Goal: Find specific fact: Find specific fact

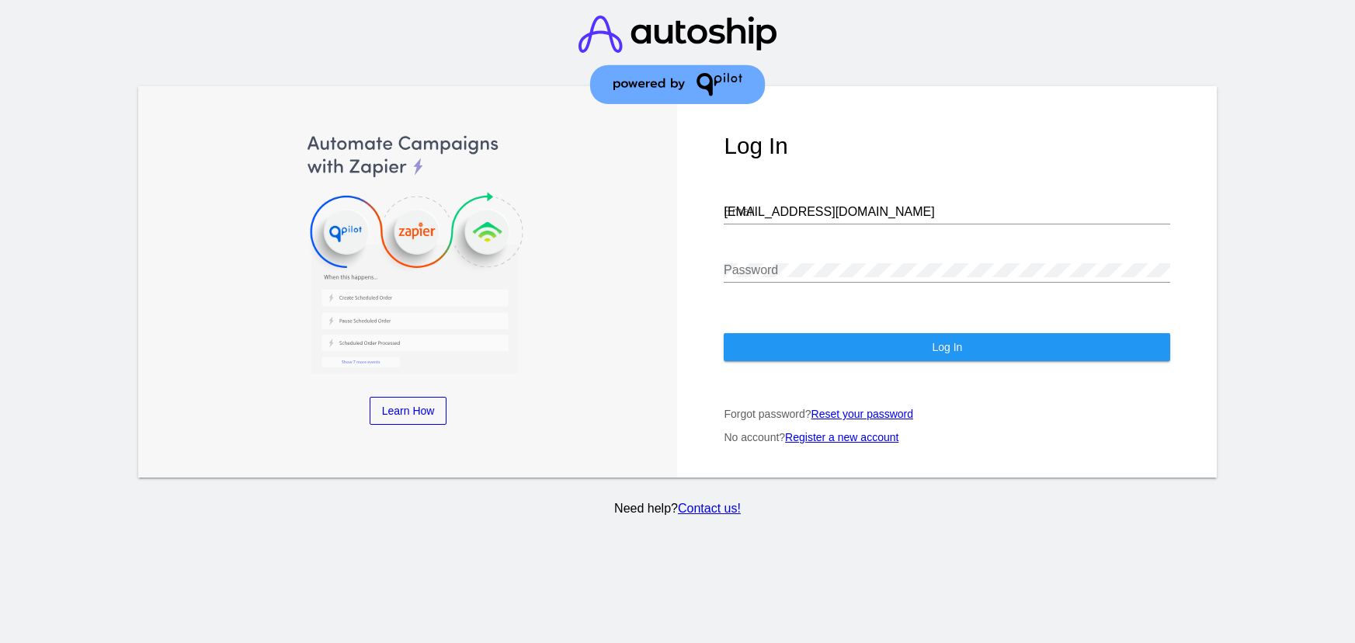
click at [762, 205] on input "[EMAIL_ADDRESS][DOMAIN_NAME]" at bounding box center [947, 212] width 447 height 14
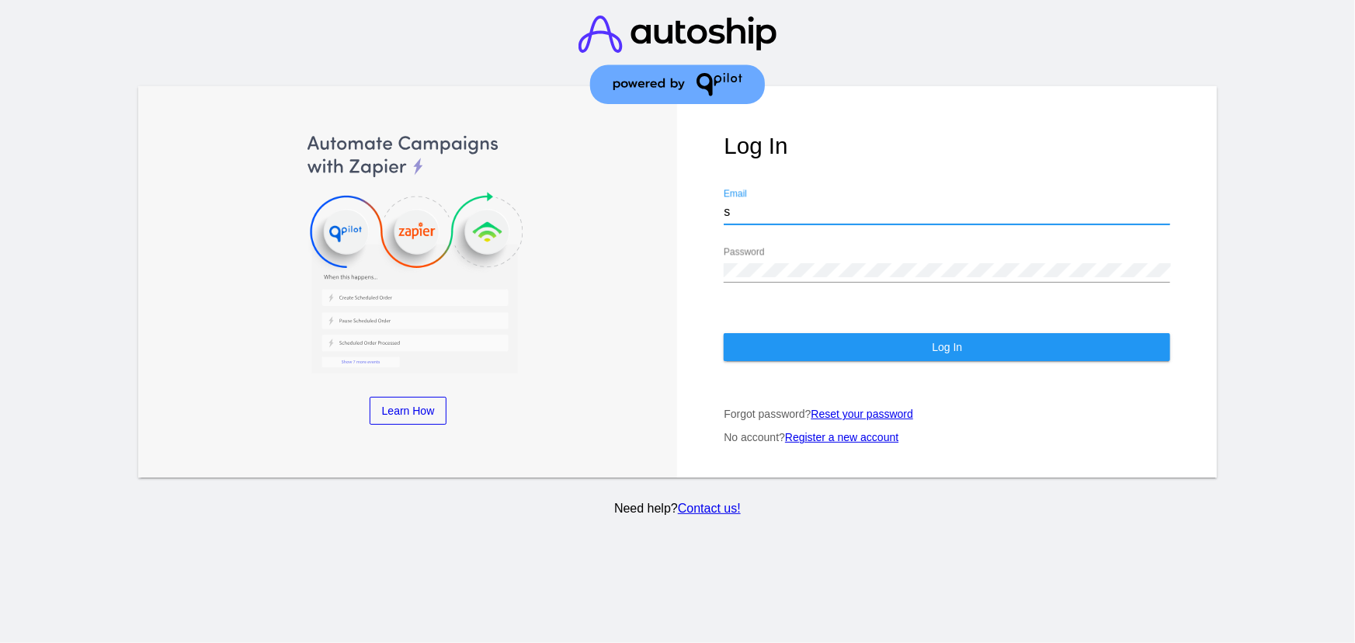
type input "[EMAIL_ADDRESS][DOMAIN_NAME]"
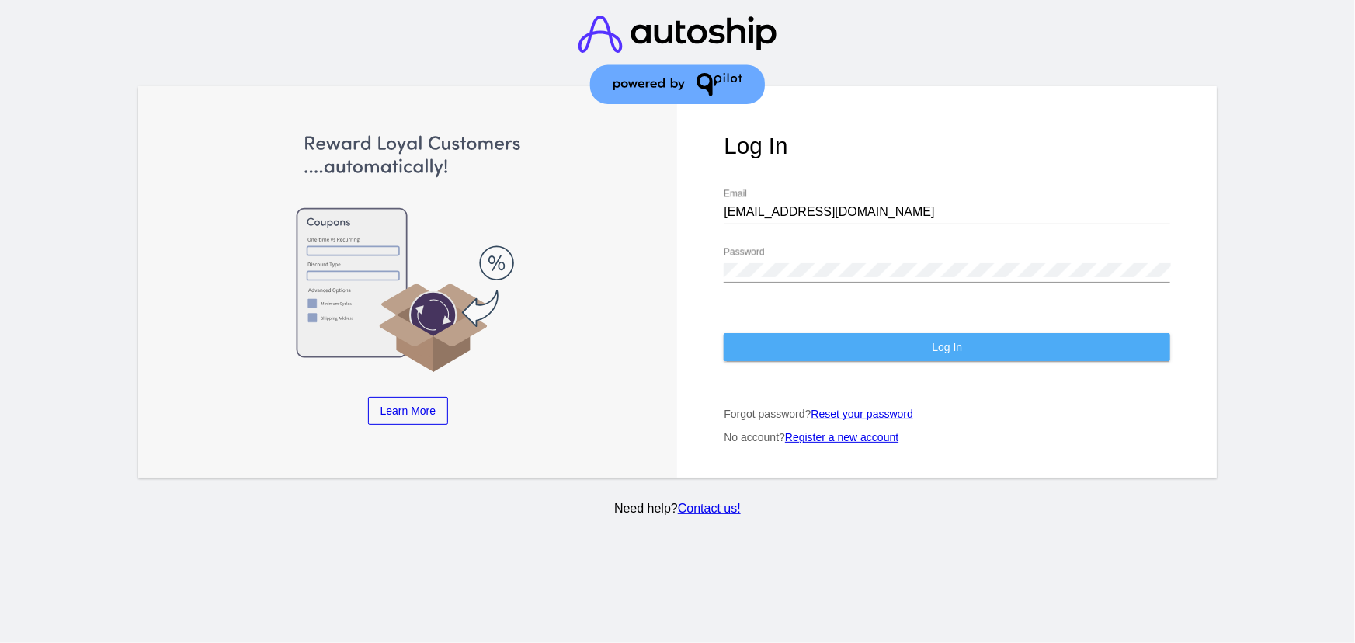
click at [791, 333] on button "Log In" at bounding box center [947, 347] width 447 height 28
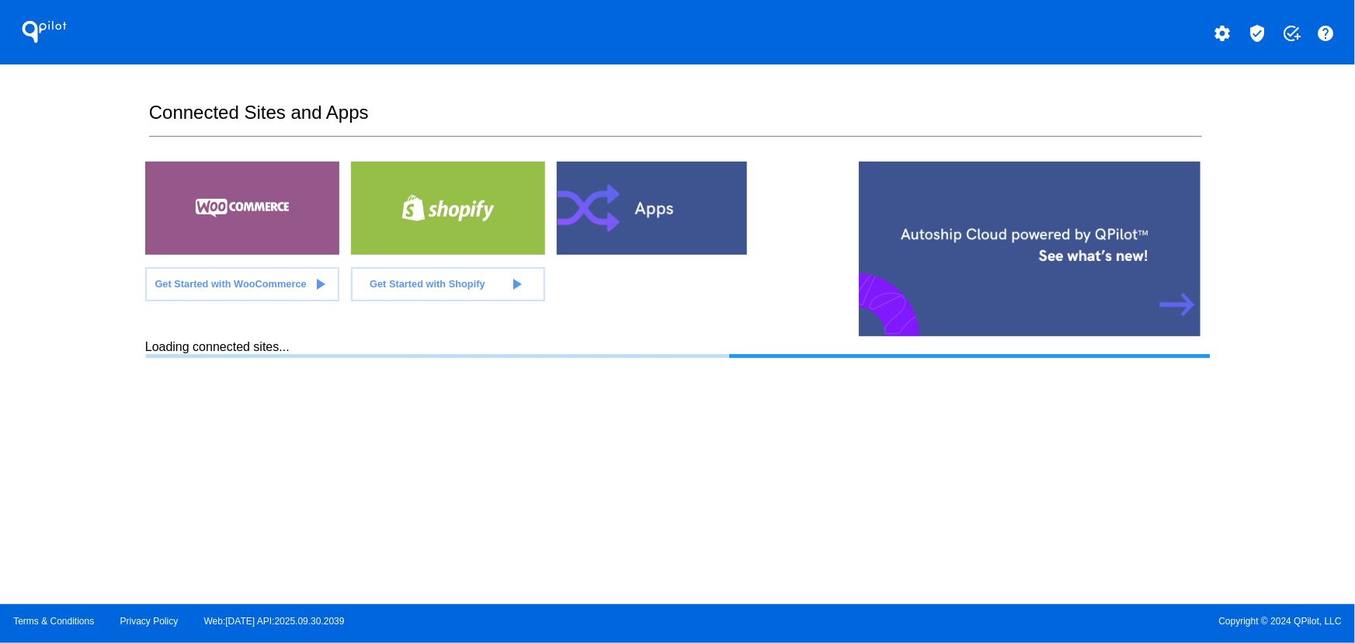
click at [1257, 37] on mat-icon "verified_user" at bounding box center [1257, 33] width 19 height 19
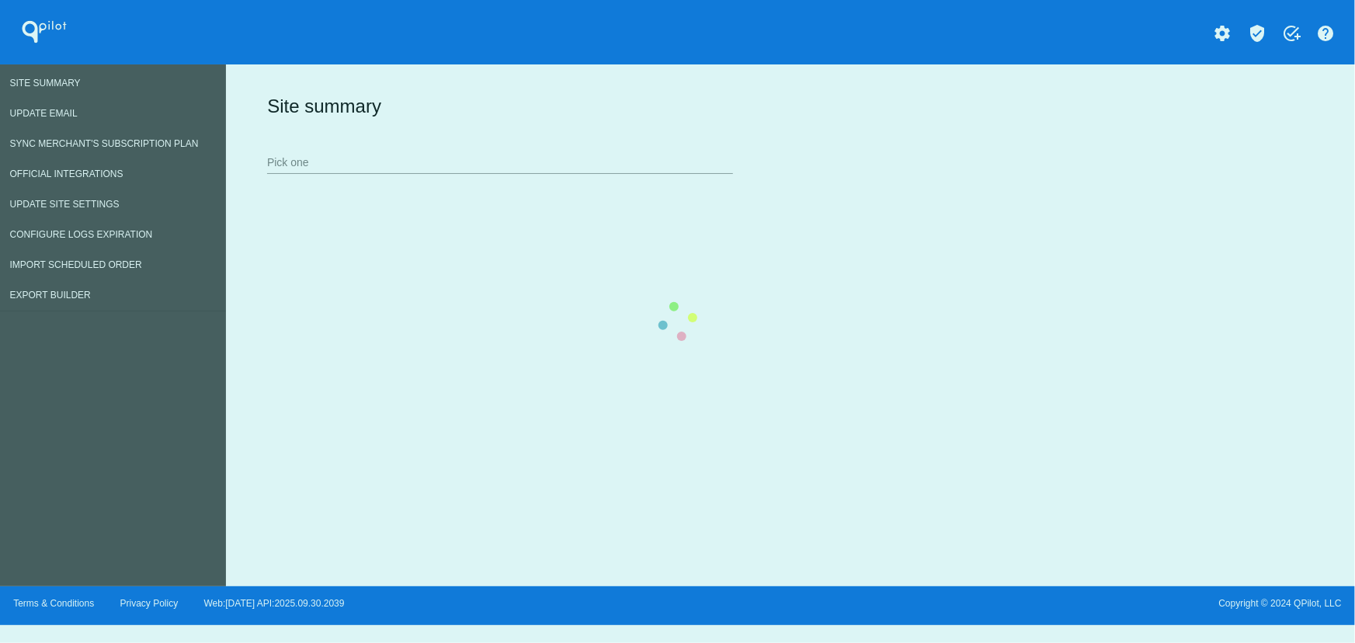
click at [263, 187] on div "Site summary Pick one" at bounding box center [787, 133] width 1048 height 107
click at [509, 158] on input "Pick one" at bounding box center [500, 163] width 466 height 12
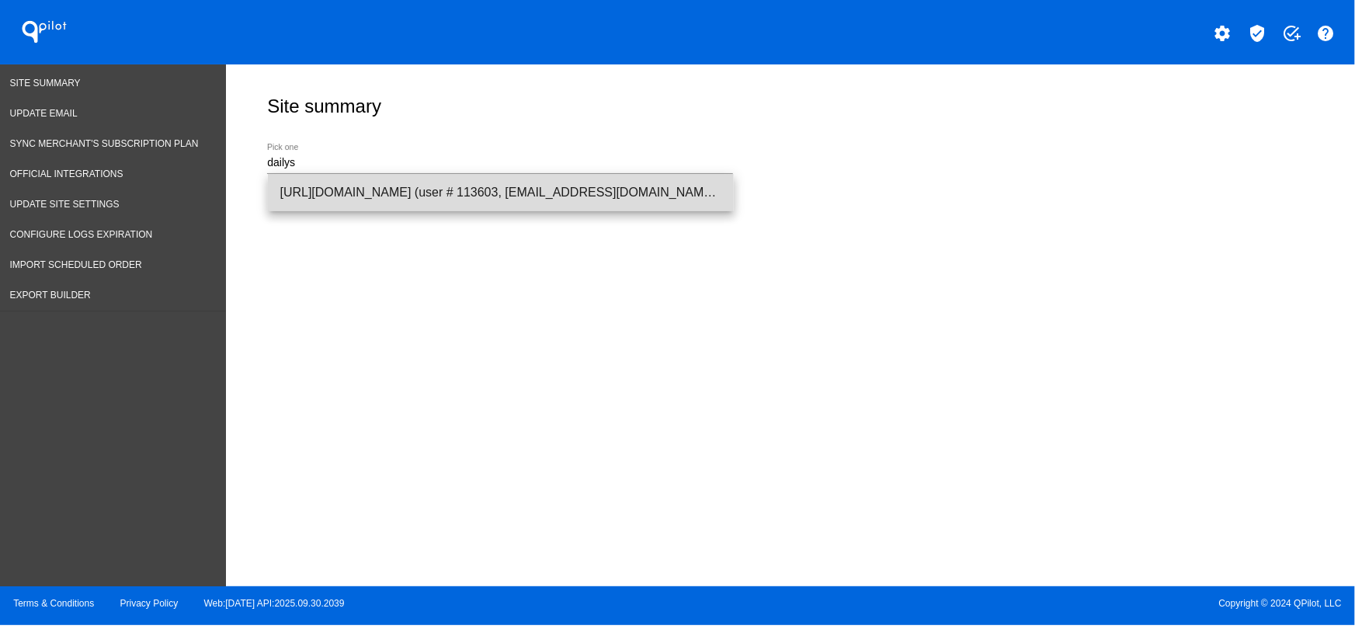
click at [503, 196] on span "[URL][DOMAIN_NAME] (user # 113603, [EMAIL_ADDRESS][DOMAIN_NAME]) - Production" at bounding box center [500, 192] width 441 height 37
type input "[URL][DOMAIN_NAME] (user # 113603, [EMAIL_ADDRESS][DOMAIN_NAME]) - Production"
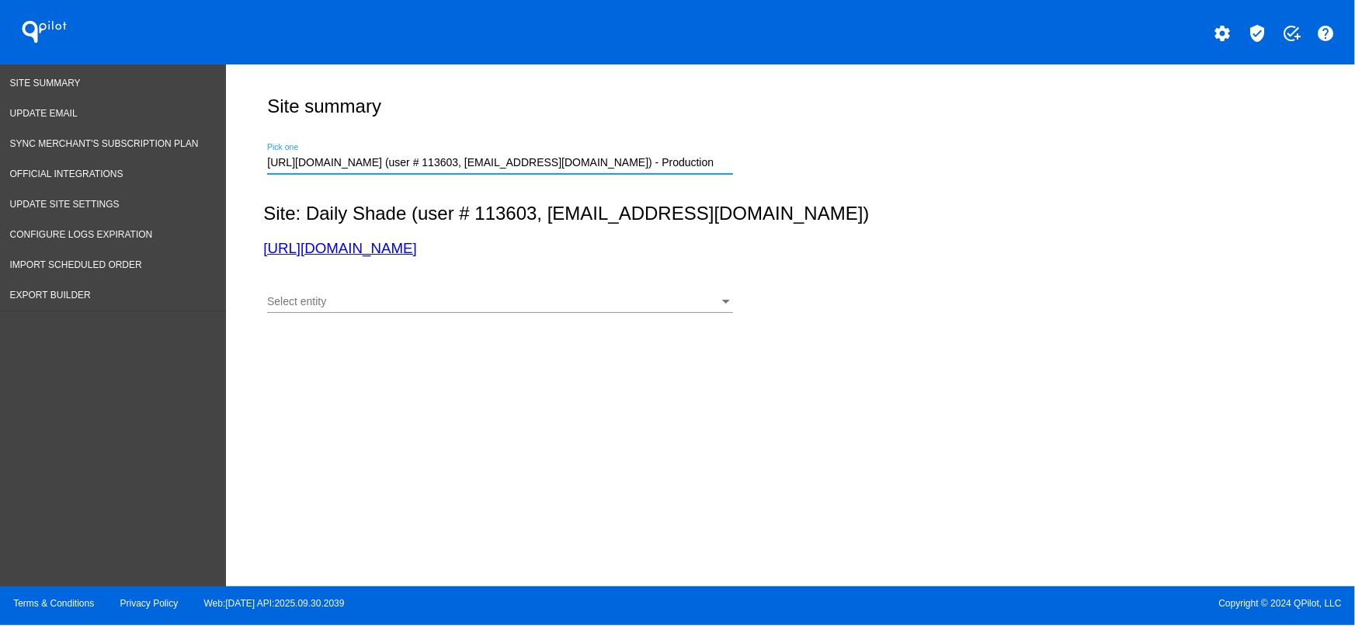
click at [343, 303] on div "Select entity" at bounding box center [493, 302] width 452 height 12
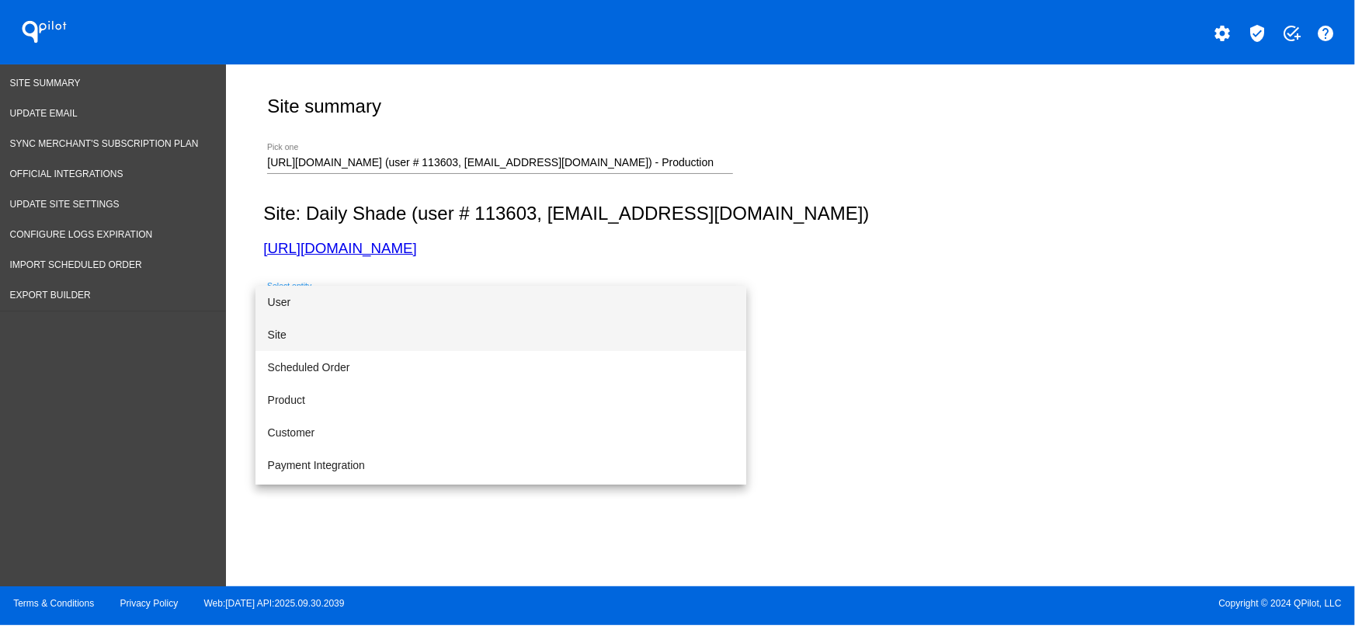
click at [297, 337] on span "Site" at bounding box center [501, 334] width 466 height 33
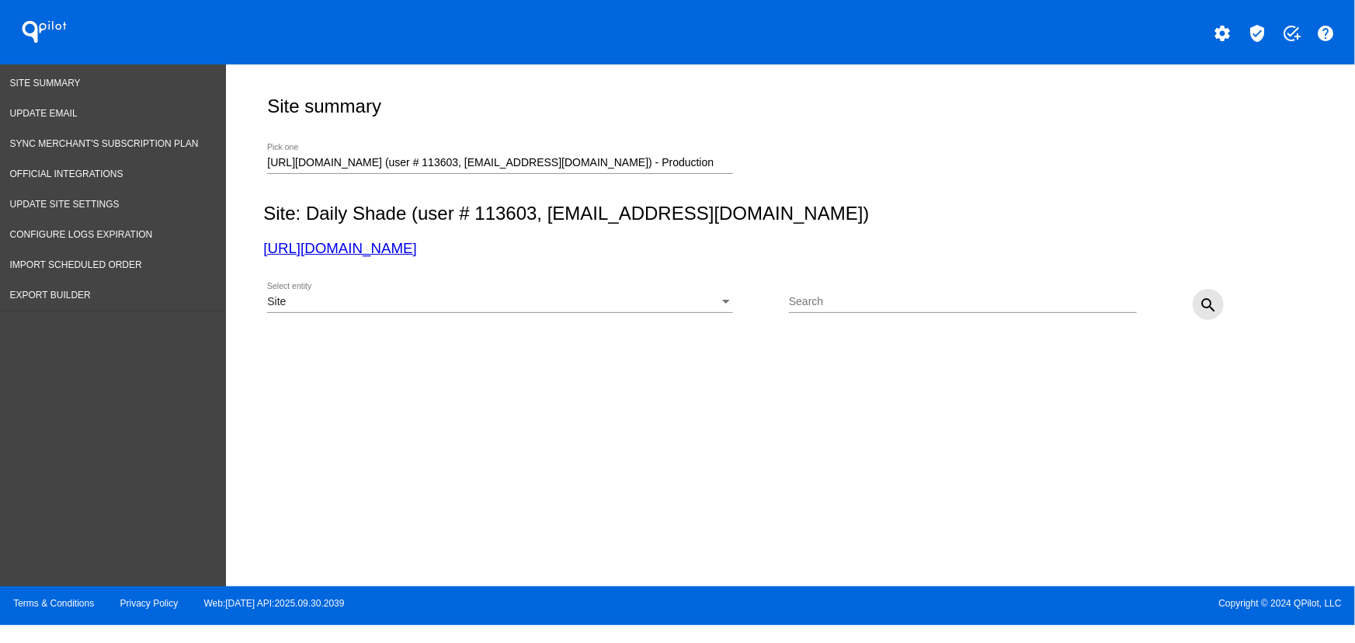
drag, startPoint x: 1210, startPoint y: 299, endPoint x: 729, endPoint y: 336, distance: 483.0
click at [1211, 302] on mat-icon "search" at bounding box center [1208, 305] width 19 height 19
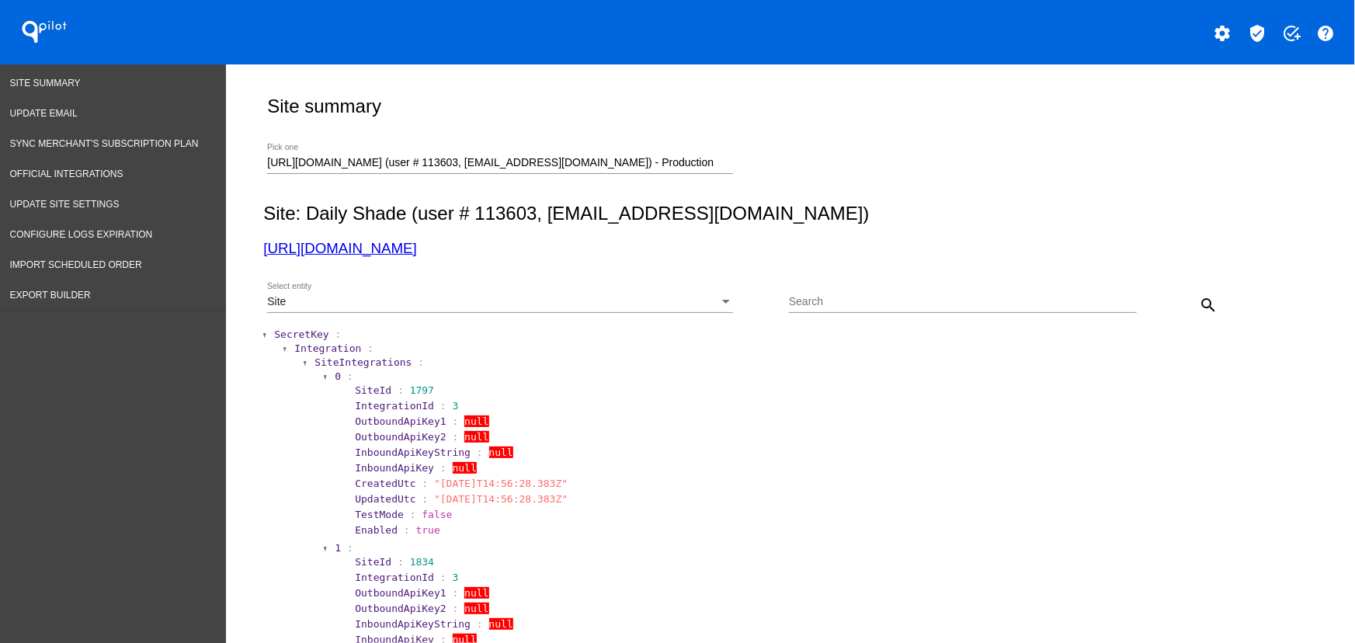
click at [318, 349] on span "Integration" at bounding box center [327, 349] width 67 height 12
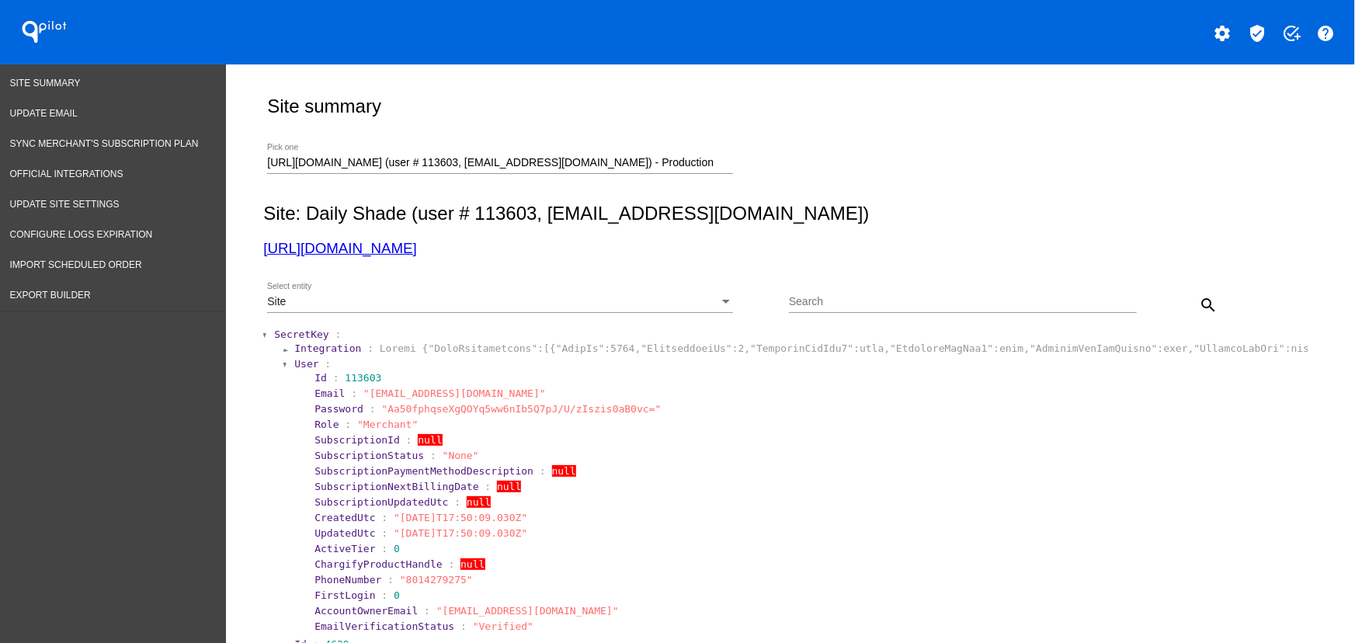
click at [300, 333] on span "SecretKey" at bounding box center [301, 335] width 54 height 12
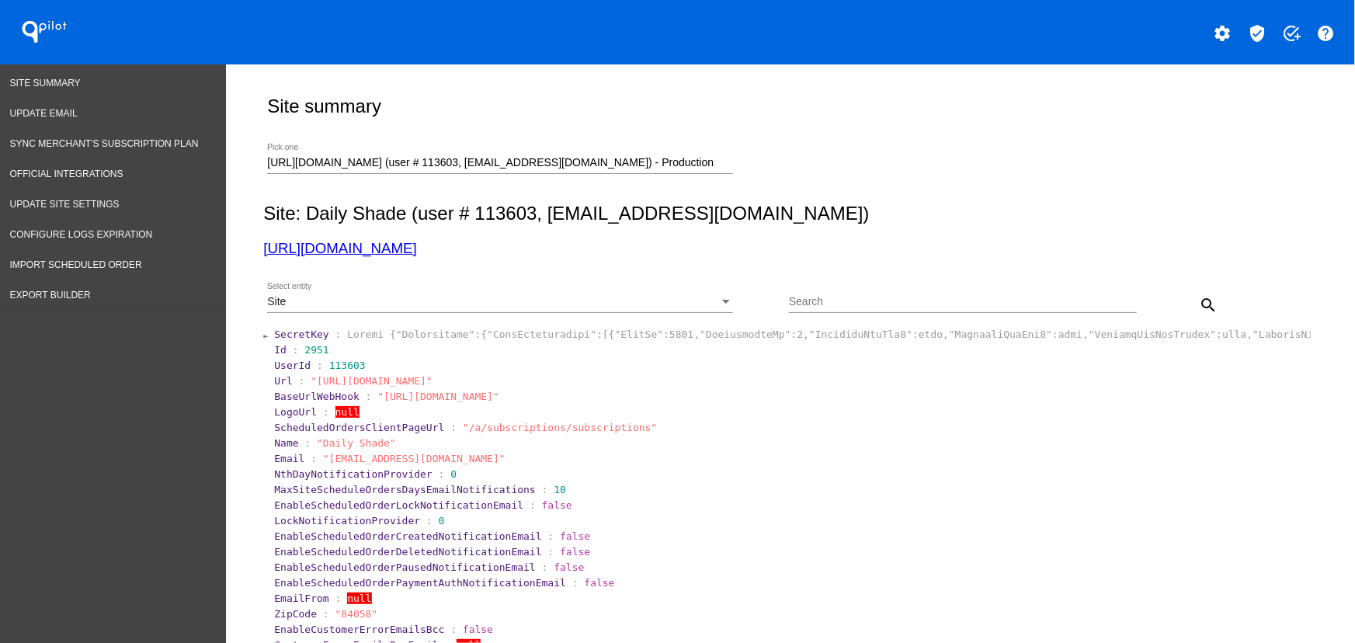
click at [306, 350] on span "2951" at bounding box center [316, 350] width 24 height 12
copy span "2951"
click at [478, 219] on h2 "Site: Daily Shade (user # 113603, [EMAIL_ADDRESS][DOMAIN_NAME])" at bounding box center [787, 214] width 1048 height 22
click at [499, 210] on h2 "Site: Daily Shade (user # 113603, [EMAIL_ADDRESS][DOMAIN_NAME])" at bounding box center [787, 214] width 1048 height 22
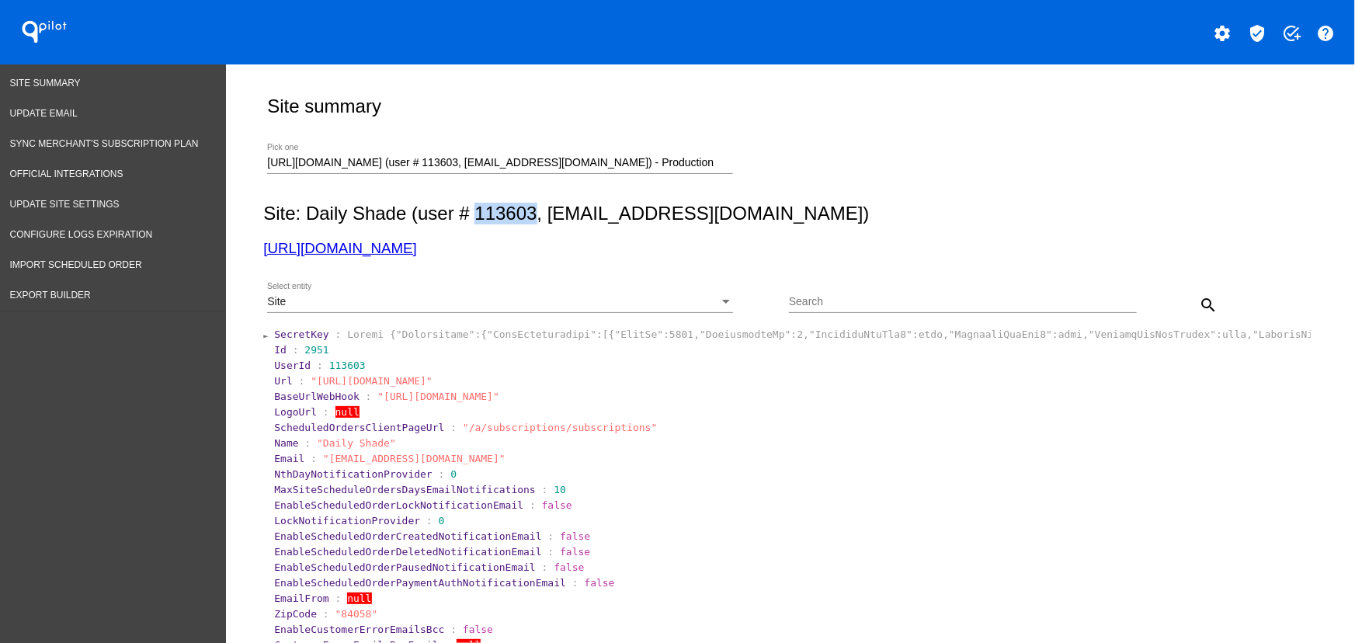
click at [499, 210] on h2 "Site: Daily Shade (user # 113603, [EMAIL_ADDRESS][DOMAIN_NAME])" at bounding box center [787, 214] width 1048 height 22
copy h2 "113603"
